Goal: Information Seeking & Learning: Check status

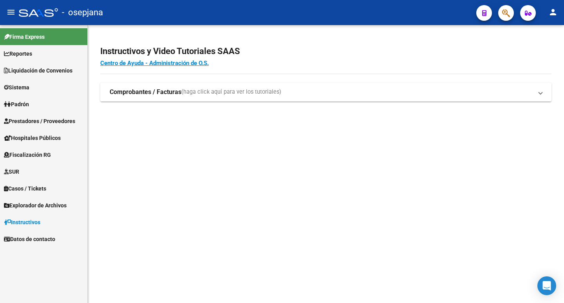
click at [26, 69] on span "Liquidación de Convenios" at bounding box center [38, 70] width 69 height 9
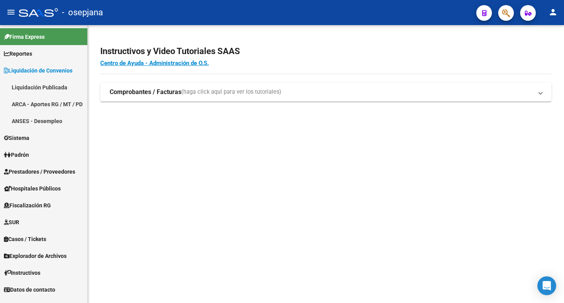
click at [31, 86] on link "Liquidación Publicada" at bounding box center [43, 87] width 87 height 17
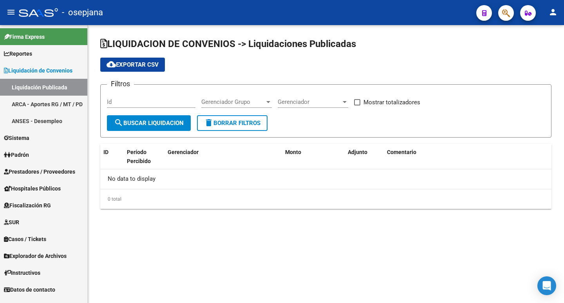
checkbox input "true"
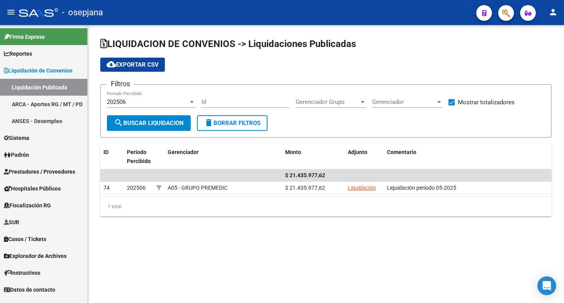
click at [145, 104] on div "202506" at bounding box center [147, 101] width 81 height 7
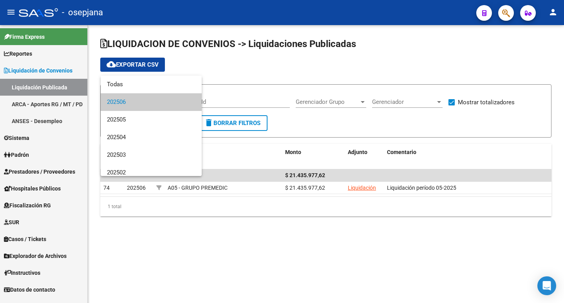
click at [145, 104] on span "202506" at bounding box center [151, 102] width 89 height 18
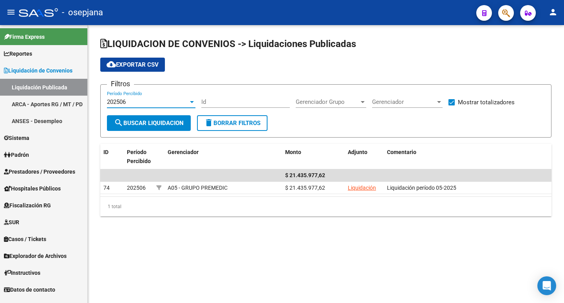
click at [33, 171] on span "Prestadores / Proveedores" at bounding box center [39, 171] width 71 height 9
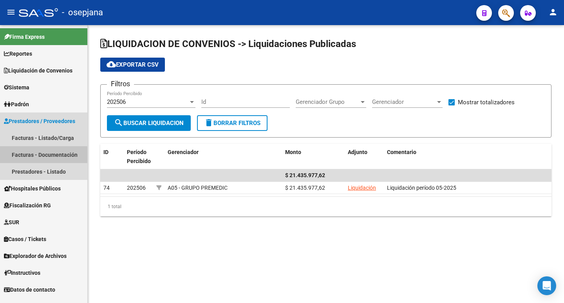
click at [42, 155] on link "Facturas - Documentación" at bounding box center [43, 154] width 87 height 17
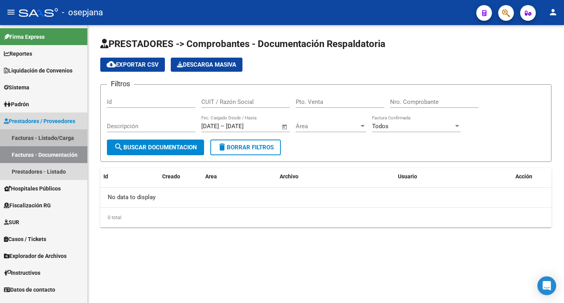
click at [40, 136] on link "Facturas - Listado/Carga" at bounding box center [43, 137] width 87 height 17
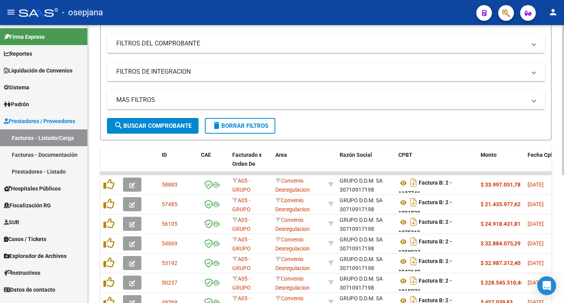
scroll to position [117, 0]
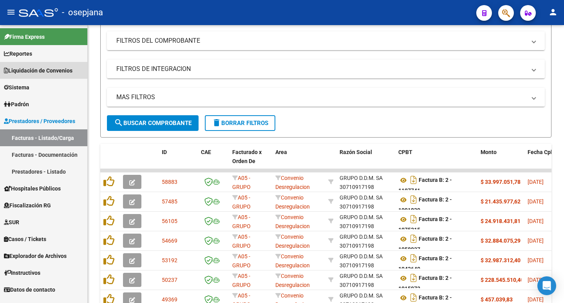
click at [37, 68] on span "Liquidación de Convenios" at bounding box center [38, 70] width 69 height 9
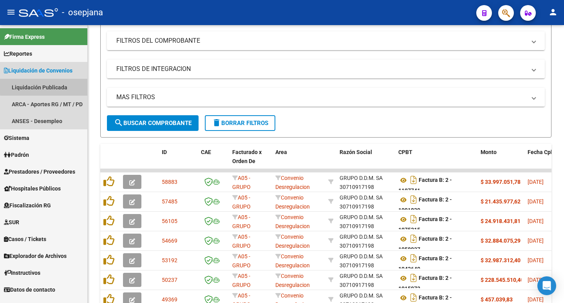
click at [45, 86] on link "Liquidación Publicada" at bounding box center [43, 87] width 87 height 17
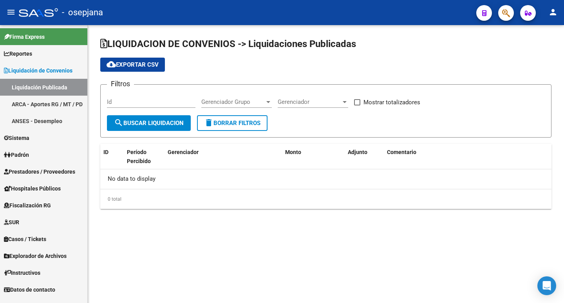
checkbox input "true"
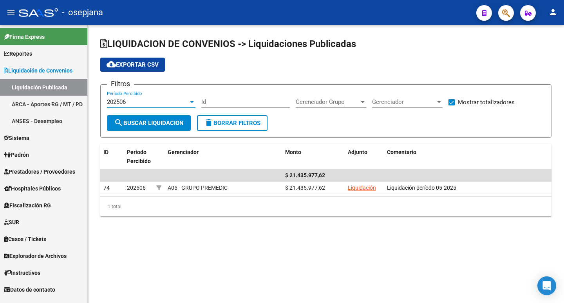
click at [158, 100] on div "202506" at bounding box center [147, 101] width 81 height 7
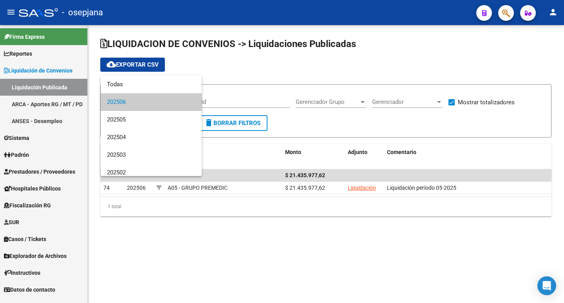
click at [428, 49] on div at bounding box center [282, 151] width 564 height 303
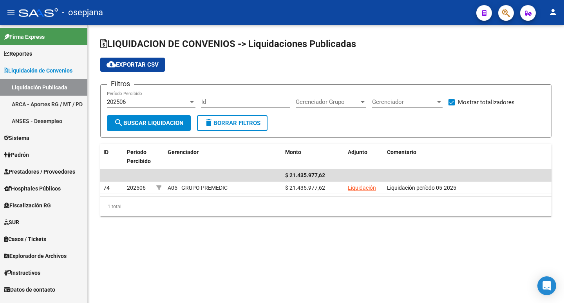
click at [327, 270] on mat-sidenav-content "LIQUIDACION DE CONVENIOS -> Liquidaciones Publicadas cloud_download Exportar CS…" at bounding box center [326, 164] width 476 height 278
drag, startPoint x: 224, startPoint y: 217, endPoint x: 141, endPoint y: 89, distance: 153.2
click at [223, 216] on div "LIQUIDACION DE CONVENIOS -> Liquidaciones Publicadas cloud_download Exportar CS…" at bounding box center [326, 133] width 476 height 216
click at [553, 7] on mat-icon "person" at bounding box center [552, 11] width 9 height 9
click at [540, 47] on button "exit_to_app Salir" at bounding box center [537, 51] width 48 height 19
